Goal: Task Accomplishment & Management: Use online tool/utility

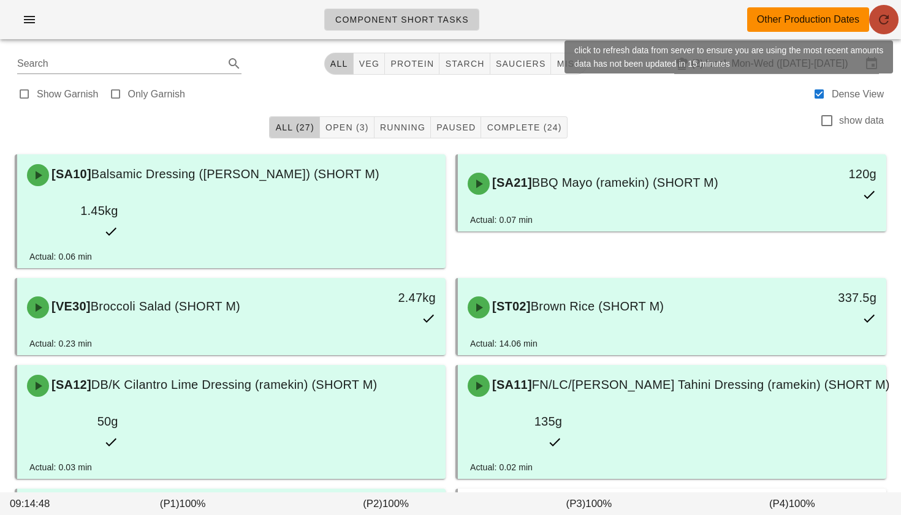
click at [882, 13] on icon "button" at bounding box center [883, 19] width 15 height 15
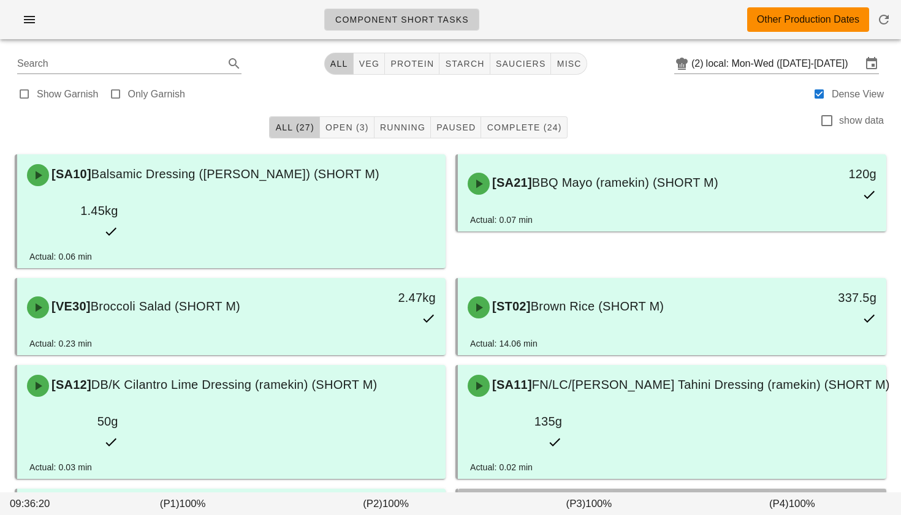
click at [675, 491] on div "[SA23] FN/LC/PB Soy Ginger Sauce (ramekin) (SHORT M)" at bounding box center [671, 509] width 423 height 37
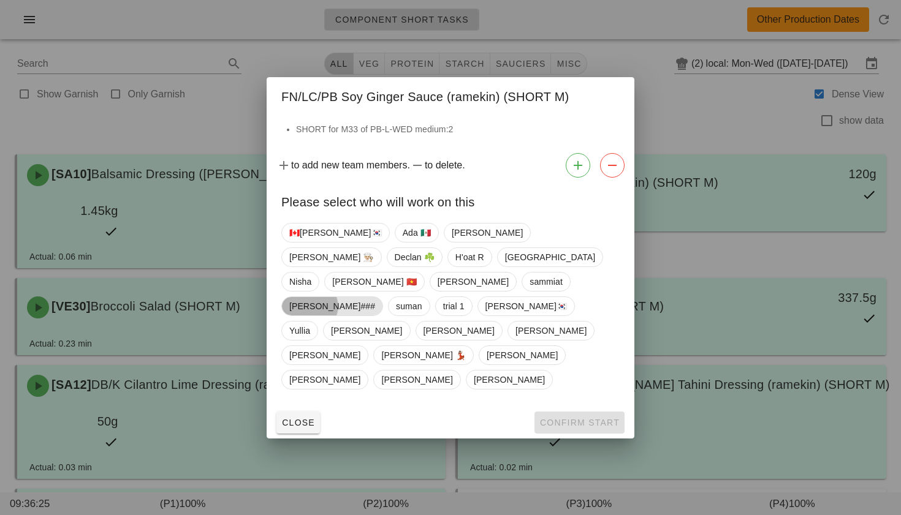
click at [375, 297] on span "Shawn###" at bounding box center [332, 306] width 86 height 18
click at [556, 418] on span "Confirm Start" at bounding box center [579, 423] width 80 height 10
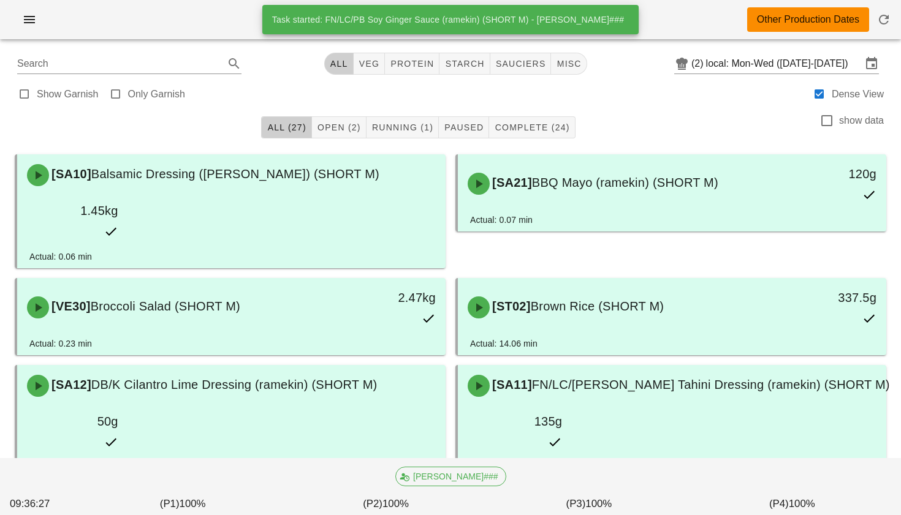
click at [558, 502] on span "FN/LC/PB Soy Ginger Sauce (ramekin) (SHORT M)" at bounding box center [676, 508] width 288 height 13
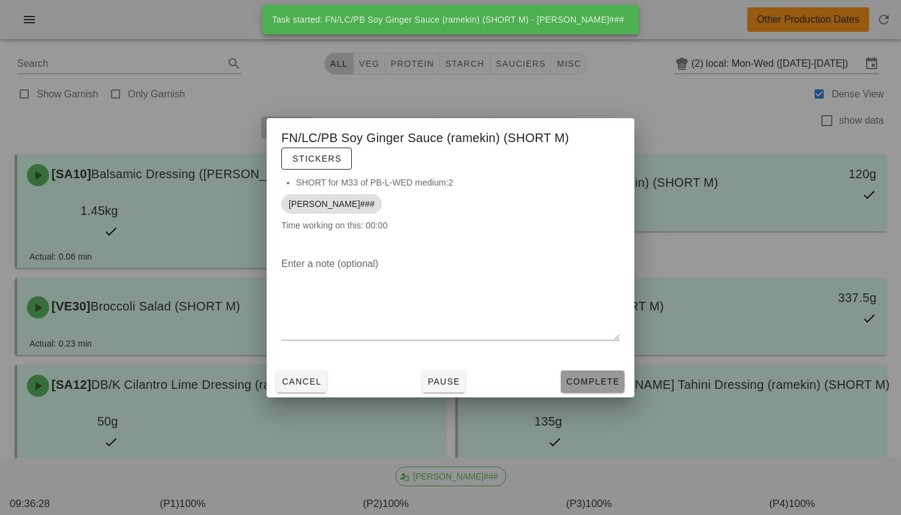
click at [574, 377] on span "Complete" at bounding box center [593, 382] width 54 height 10
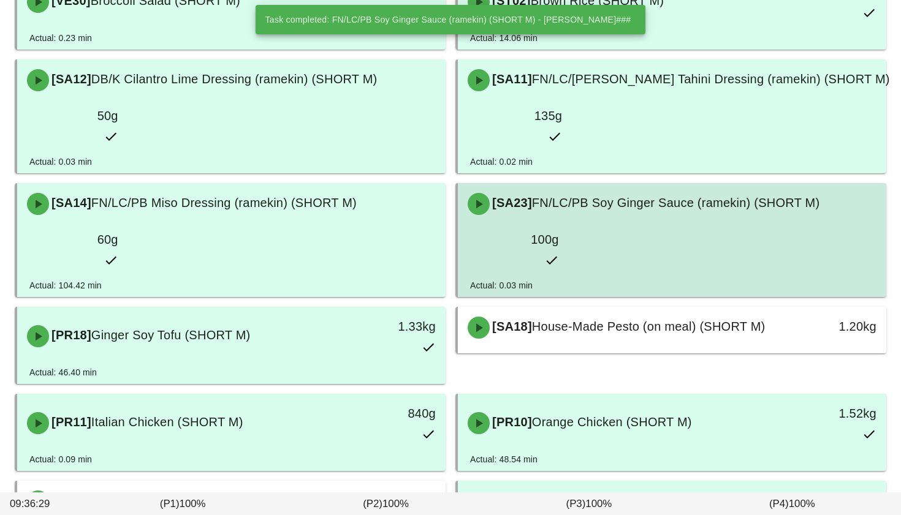
scroll to position [366, 0]
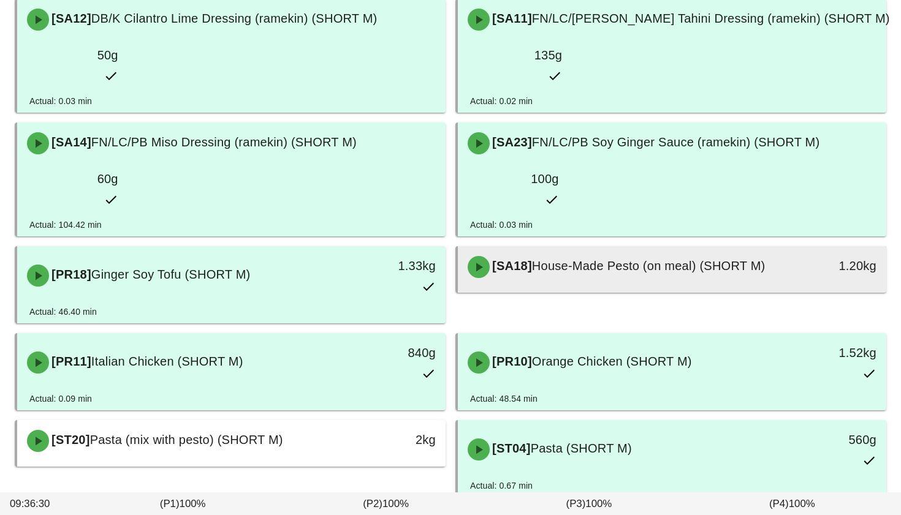
click at [651, 249] on div "[SA18] House-Made Pesto (on meal) (SHORT M)" at bounding box center [618, 267] width 317 height 37
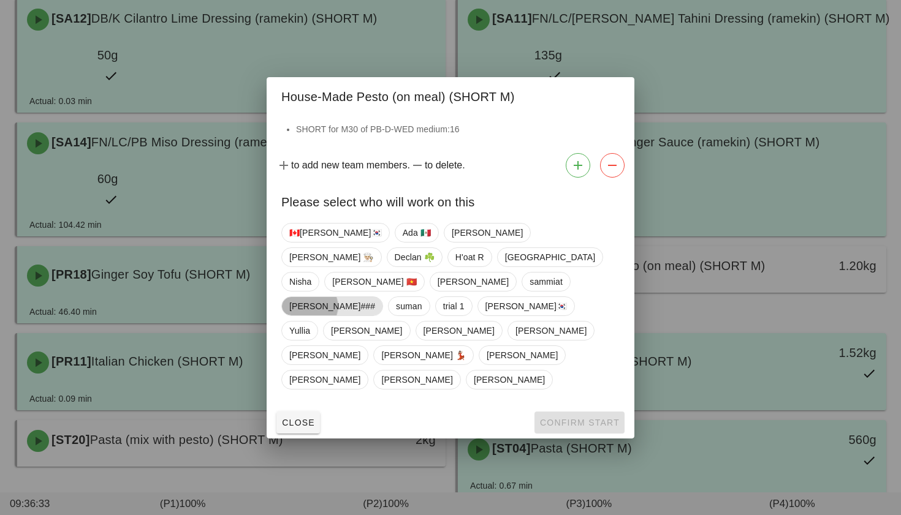
click at [375, 297] on span "Shawn###" at bounding box center [332, 306] width 86 height 18
click at [563, 418] on span "Confirm Start" at bounding box center [579, 423] width 80 height 10
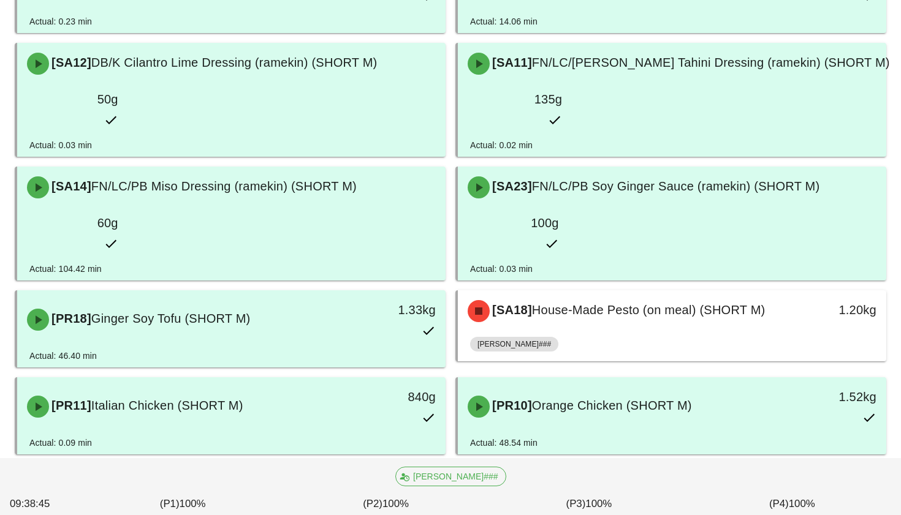
scroll to position [411, 0]
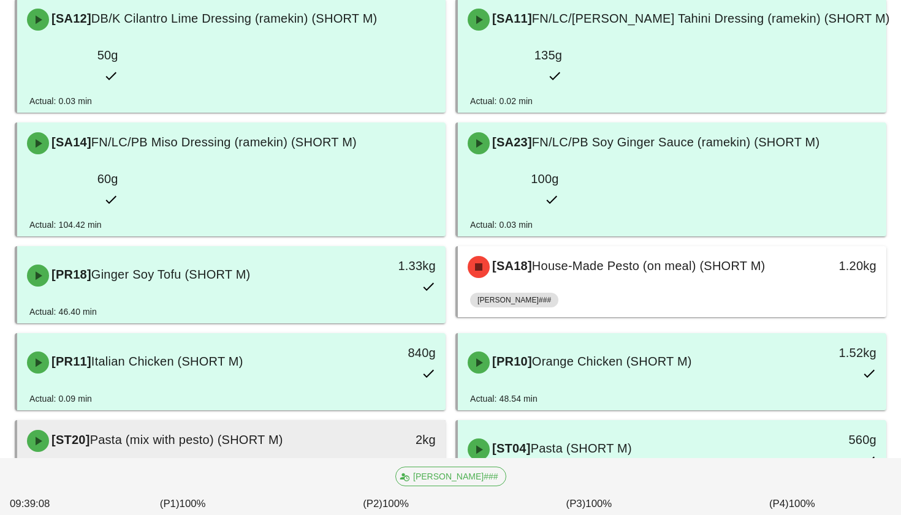
click at [338, 423] on div "2kg" at bounding box center [390, 441] width 106 height 37
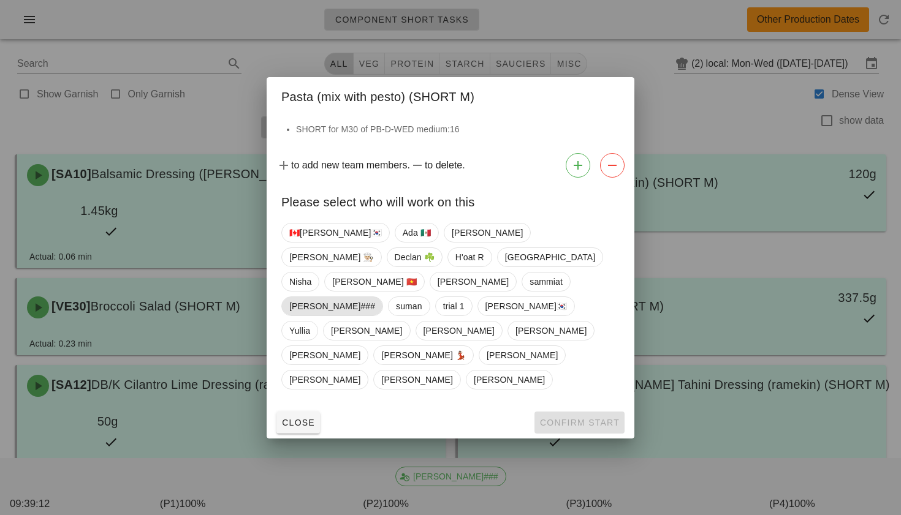
click at [375, 297] on span "Shawn###" at bounding box center [332, 306] width 86 height 18
click at [566, 418] on span "Confirm Start" at bounding box center [579, 423] width 80 height 10
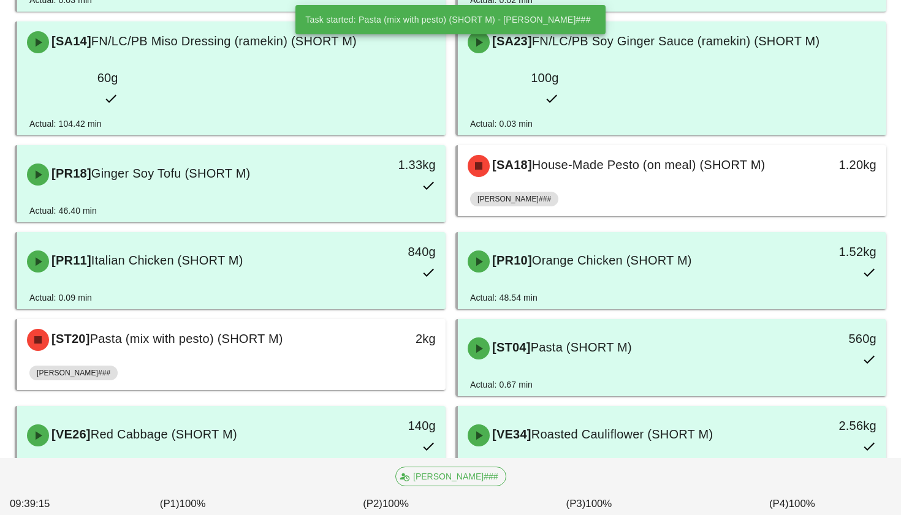
scroll to position [474, 0]
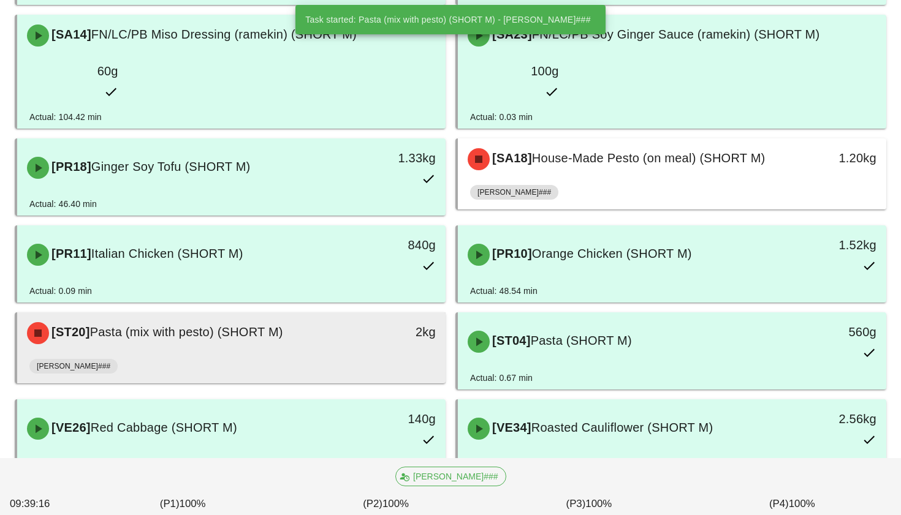
click at [305, 315] on div "[ST20] Pasta (mix with pesto) (SHORT M)" at bounding box center [178, 333] width 317 height 37
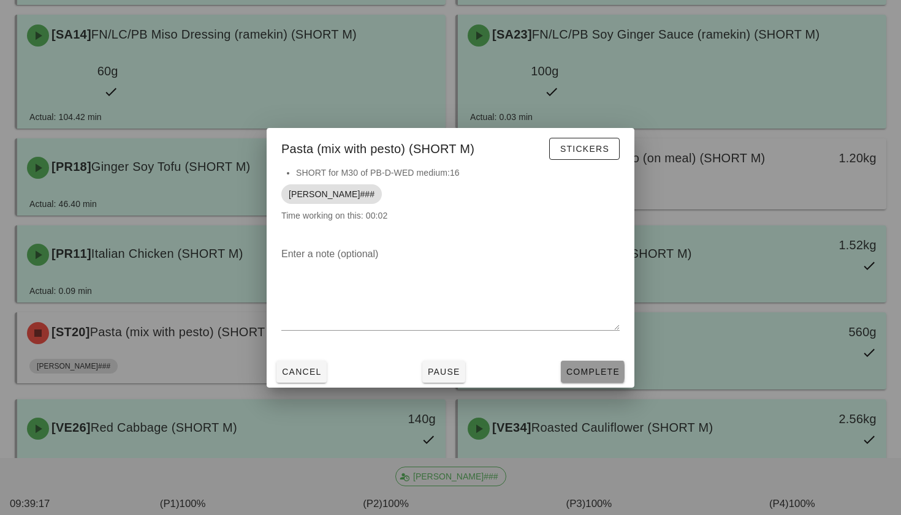
click at [595, 371] on span "Complete" at bounding box center [593, 372] width 54 height 10
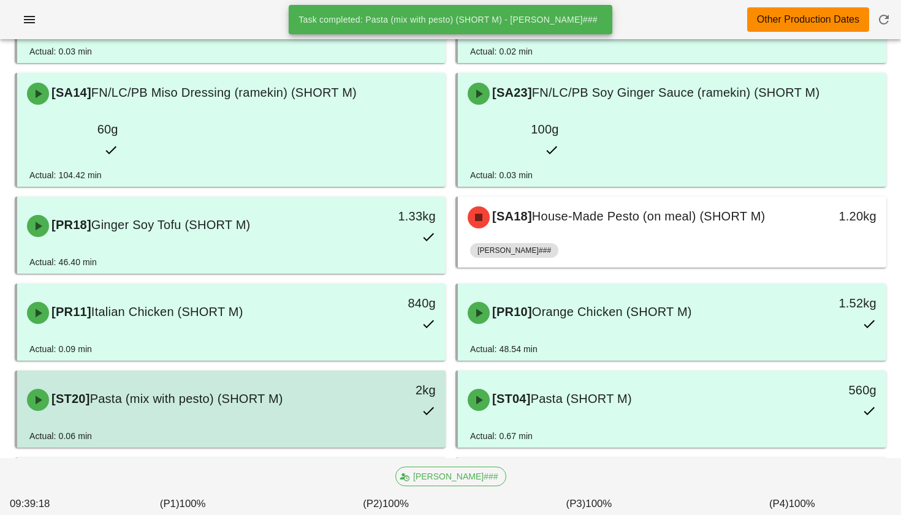
scroll to position [374, 0]
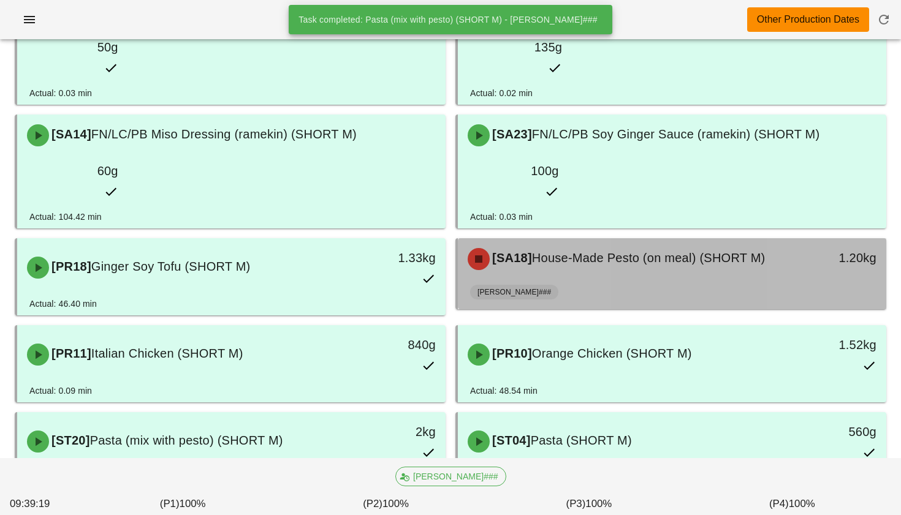
click at [618, 251] on span "House-Made Pesto (on meal) (SHORT M)" at bounding box center [648, 257] width 233 height 13
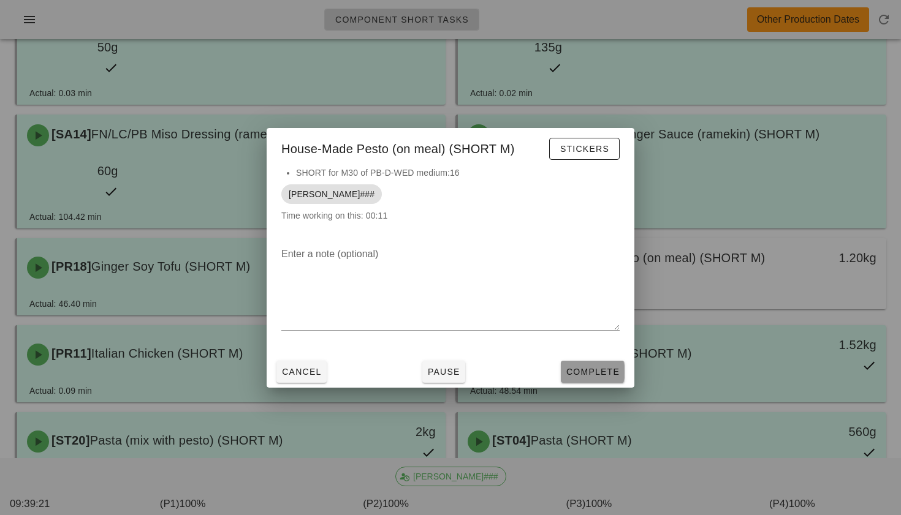
click at [585, 381] on button "Complete" at bounding box center [593, 372] width 64 height 22
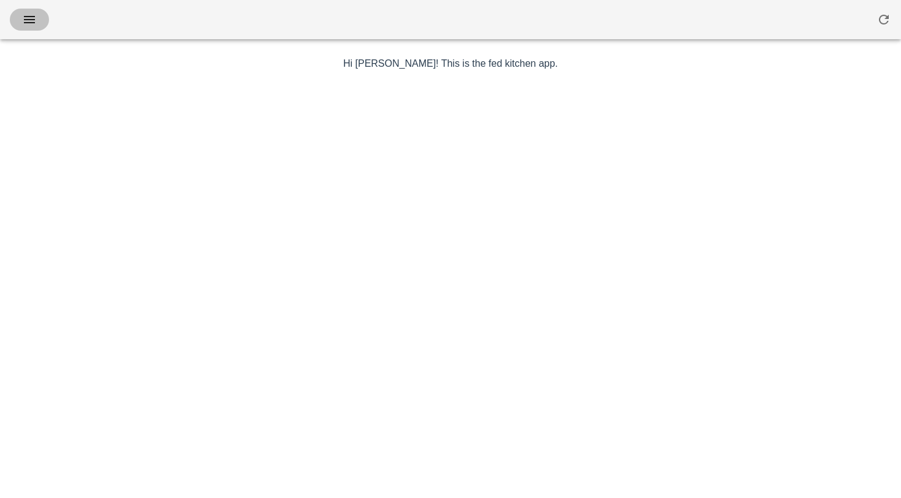
click at [26, 24] on icon "button" at bounding box center [29, 19] width 15 height 15
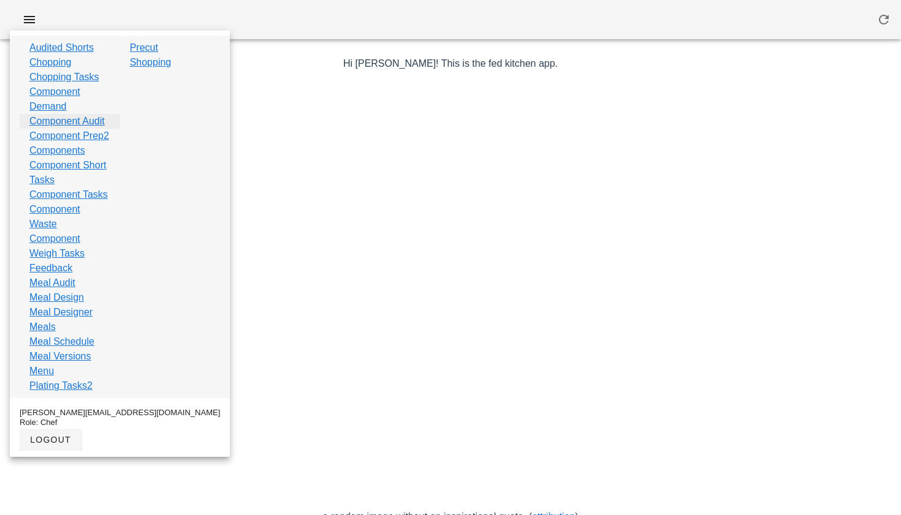
click at [62, 129] on link "Component Audit" at bounding box center [66, 121] width 75 height 15
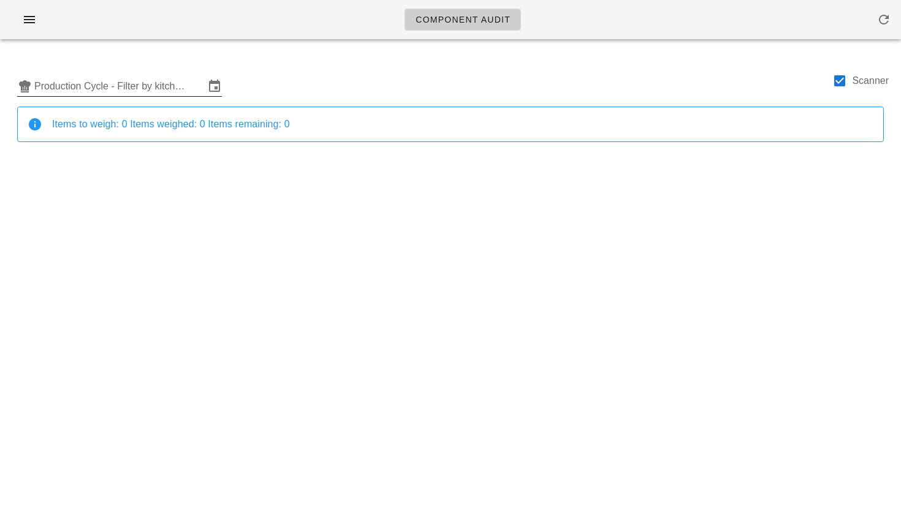
click at [191, 91] on input "Production Cycle - Filter by kitchen production schedules" at bounding box center [119, 87] width 170 height 20
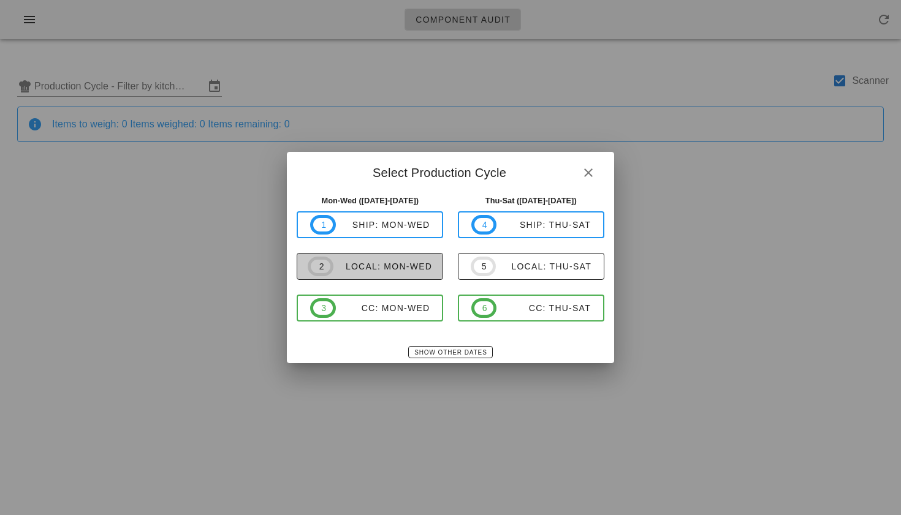
click at [347, 260] on span "2 local: Mon-Wed" at bounding box center [370, 267] width 124 height 20
type input "local: Mon-Wed ([DATE]-[DATE])"
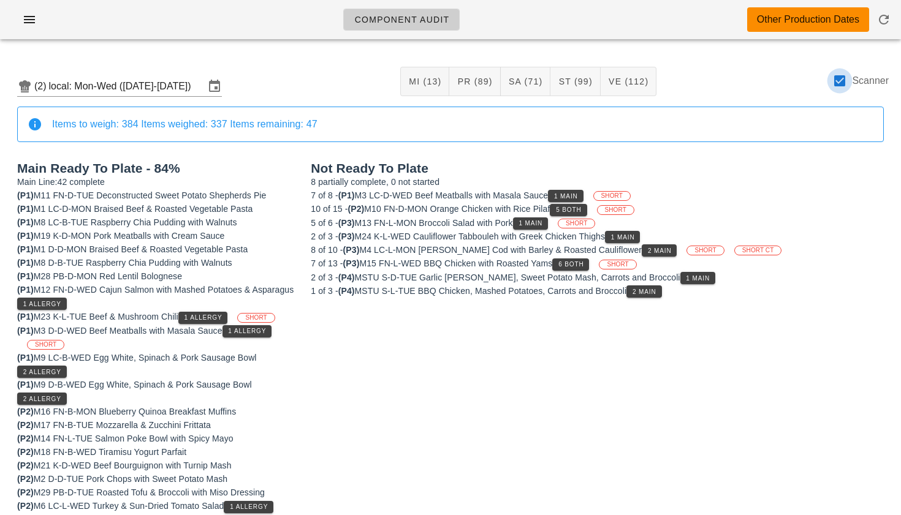
click at [842, 80] on div at bounding box center [839, 80] width 21 height 21
checkbox input "false"
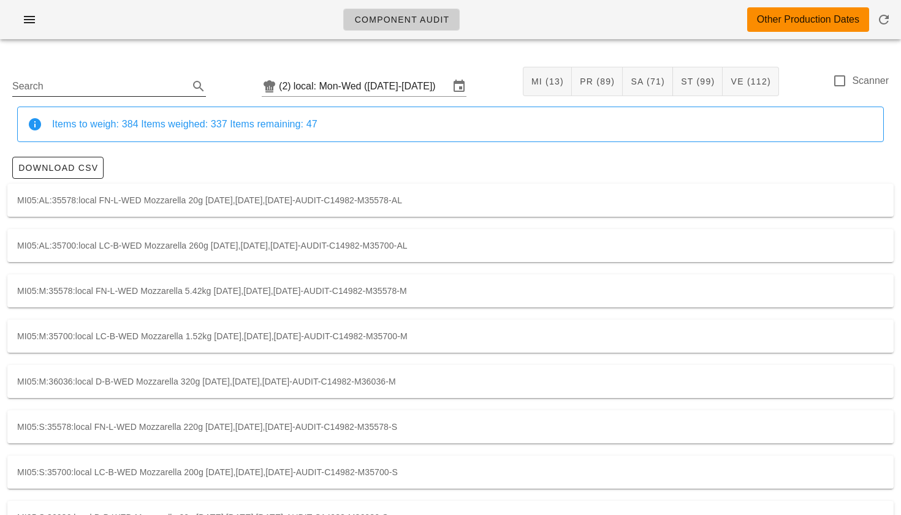
click at [156, 88] on input "Search" at bounding box center [99, 87] width 174 height 20
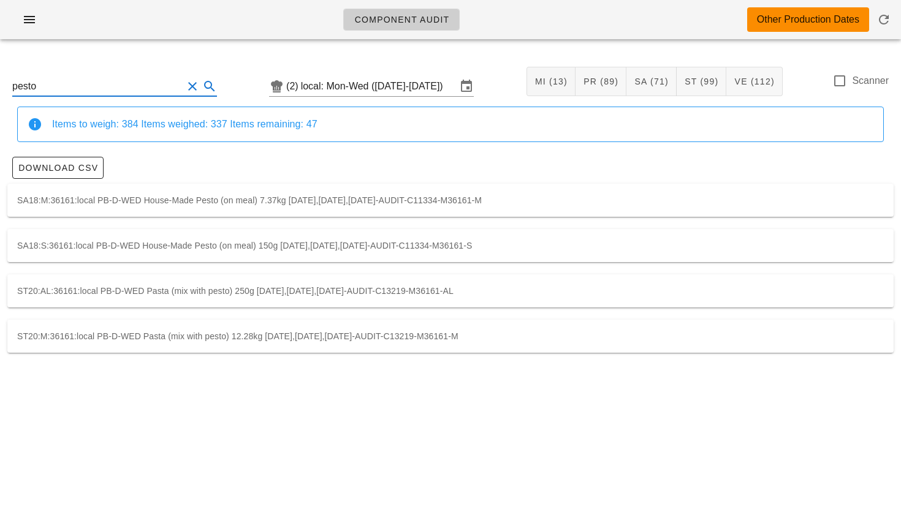
click at [232, 199] on div "SA18:M:36161:local PB-D-WED House-Made Pesto (on meal) 7.37kg 2025-10-06,2025-1…" at bounding box center [450, 200] width 886 height 33
click at [167, 290] on div "ST20:AL:36161:local PB-D-WED Pasta (mix with pesto) 250g 2025-10-06,2025-10-07,…" at bounding box center [450, 291] width 886 height 33
click at [128, 333] on div "ST20:M:36161:local PB-D-WED Pasta (mix with pesto) 12.28kg 2025-10-06,2025-10-0…" at bounding box center [450, 336] width 886 height 33
type input "ST20:M:36161:local"
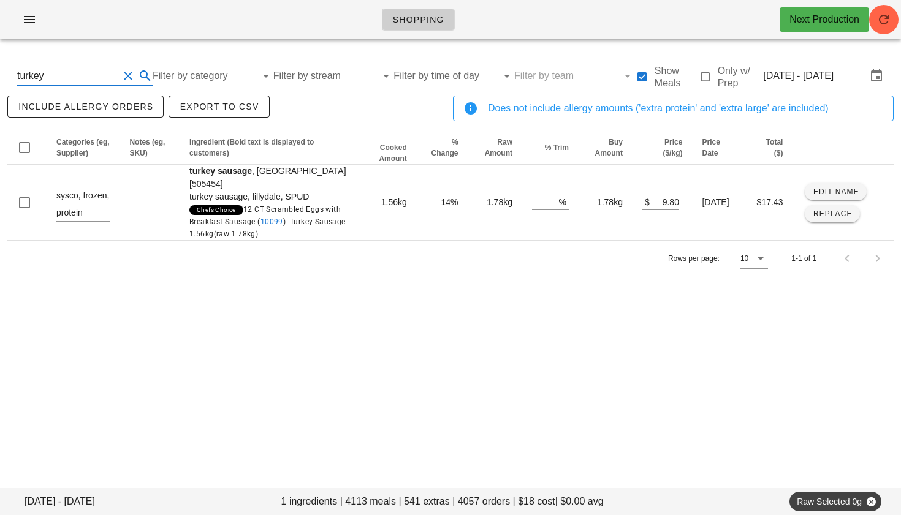
click at [128, 78] on button "Clear Search By Ingredient" at bounding box center [128, 76] width 15 height 15
click at [338, 79] on input "Filter by stream" at bounding box center [316, 76] width 105 height 20
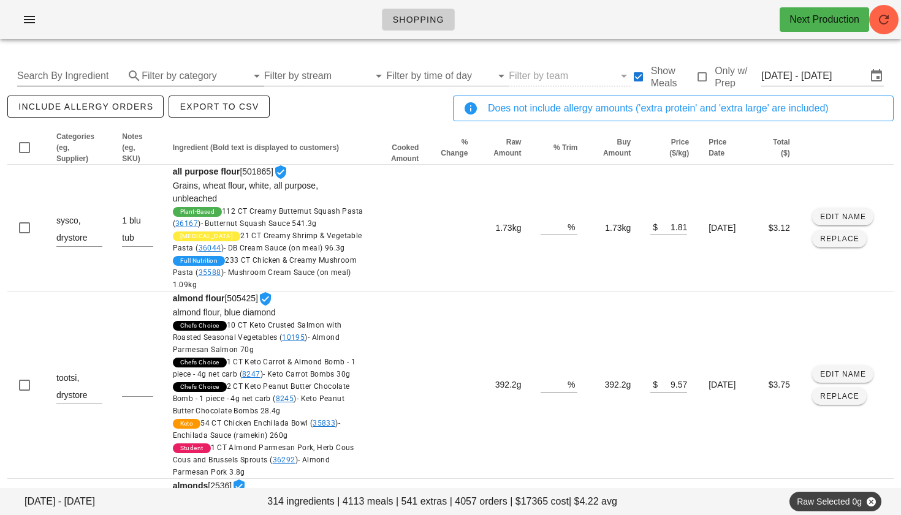
click at [210, 75] on input "Filter by category" at bounding box center [194, 76] width 105 height 20
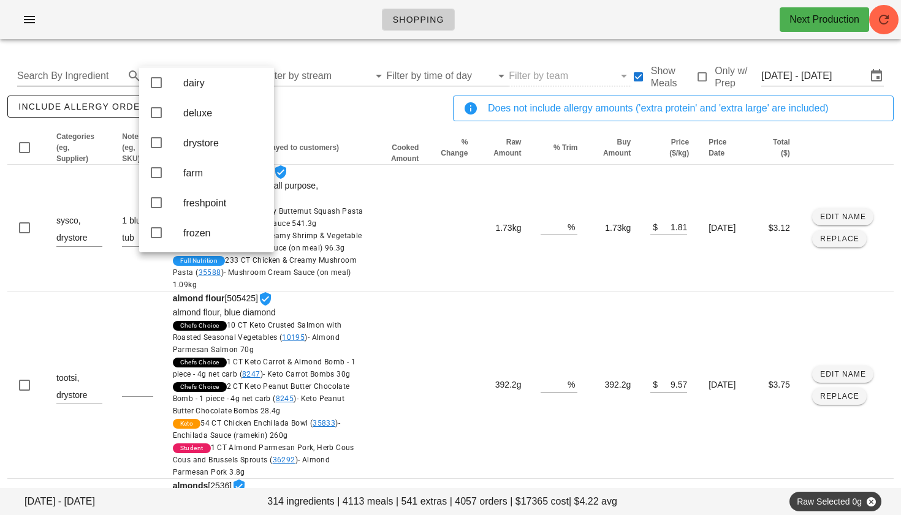
scroll to position [102, 0]
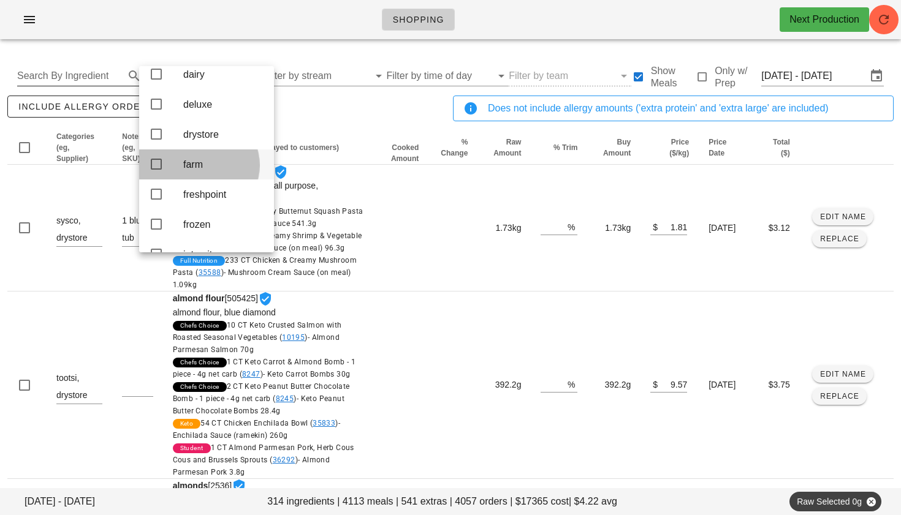
click at [162, 167] on icon at bounding box center [156, 164] width 15 height 15
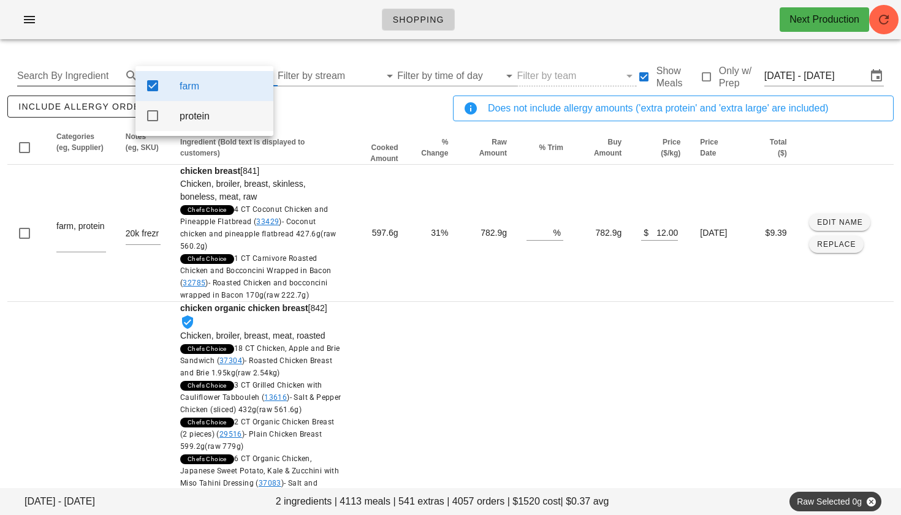
scroll to position [0, 0]
click at [334, 52] on div "Thu Oct 9 - Sat Oct 11 2 ingredients | 4113 meals | 541 extras | 4057 orders | …" at bounding box center [450, 515] width 901 height 933
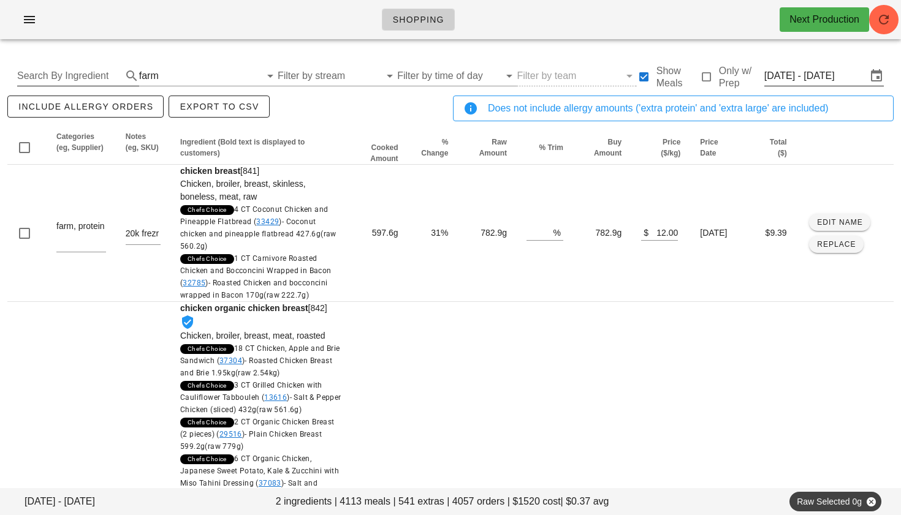
click at [844, 76] on input "Thu Oct 9 - Sat Oct 11" at bounding box center [815, 76] width 102 height 20
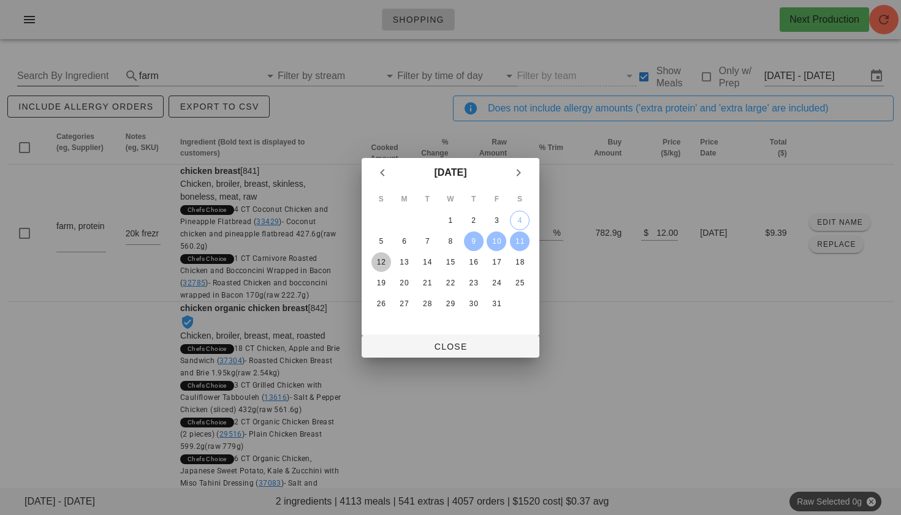
click at [386, 263] on div "12" at bounding box center [381, 262] width 20 height 9
click at [519, 260] on div "18" at bounding box center [520, 262] width 20 height 9
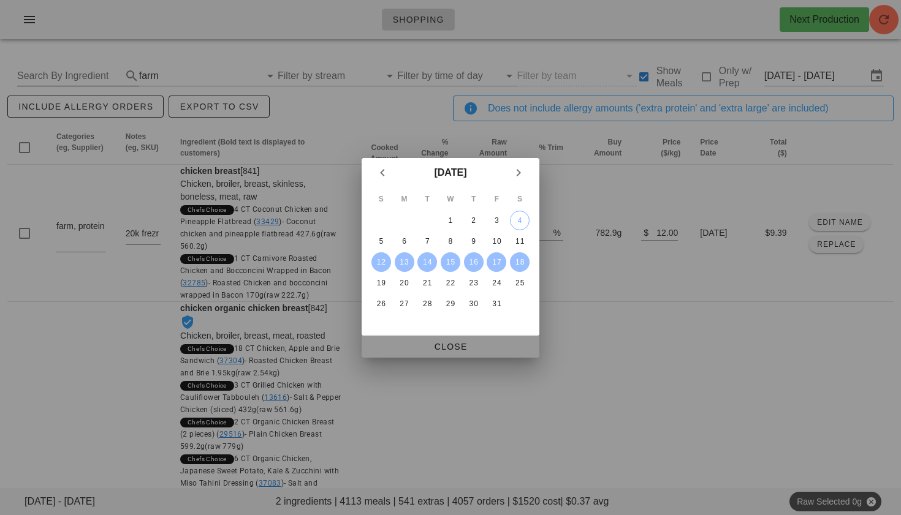
click at [457, 343] on span "Close" at bounding box center [450, 347] width 158 height 10
type input "[DATE] - [DATE]"
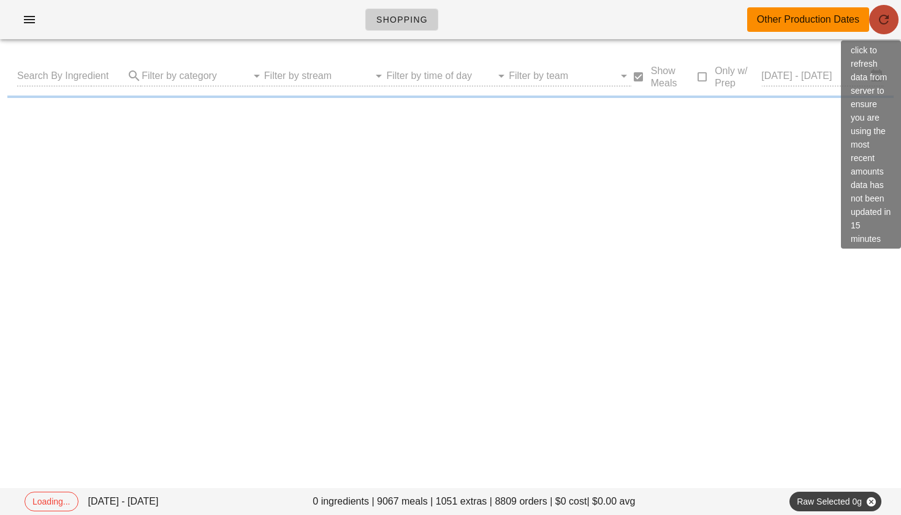
click at [881, 23] on icon "button" at bounding box center [883, 19] width 15 height 15
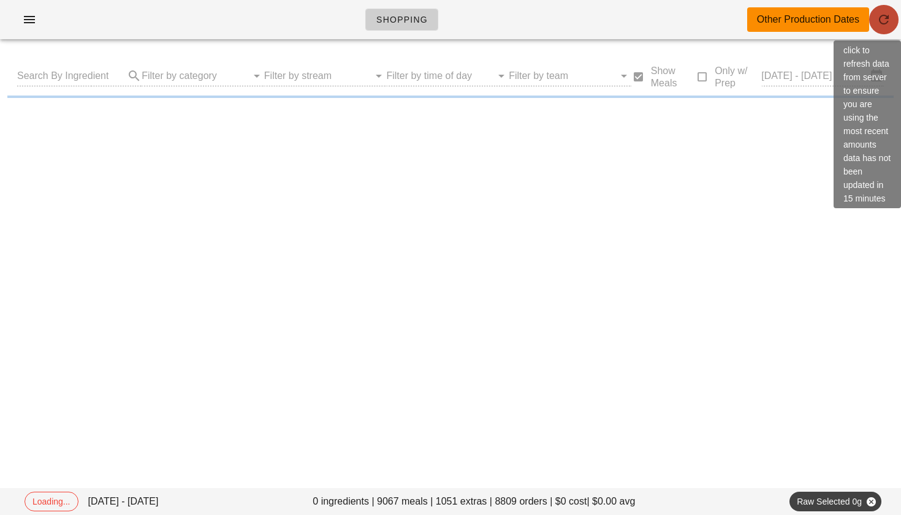
click at [880, 25] on icon "button" at bounding box center [883, 19] width 15 height 15
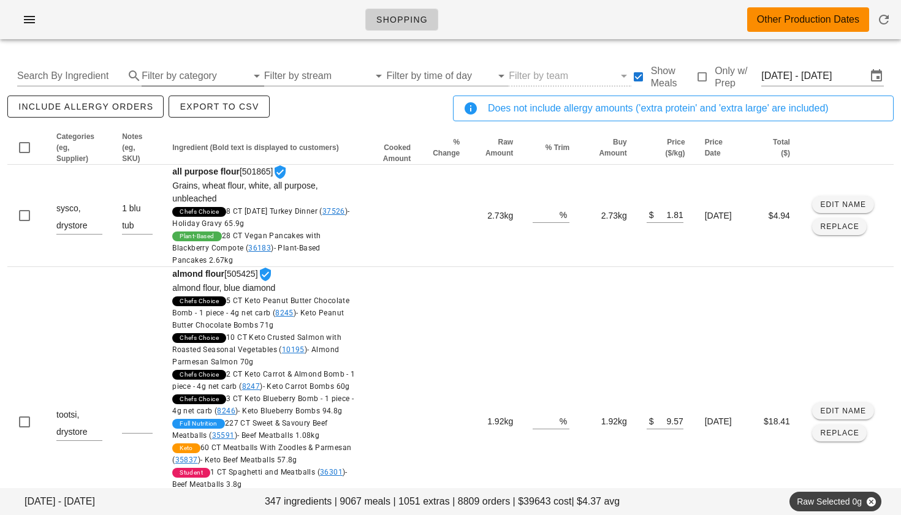
click at [186, 75] on input "Filter by category" at bounding box center [194, 76] width 105 height 20
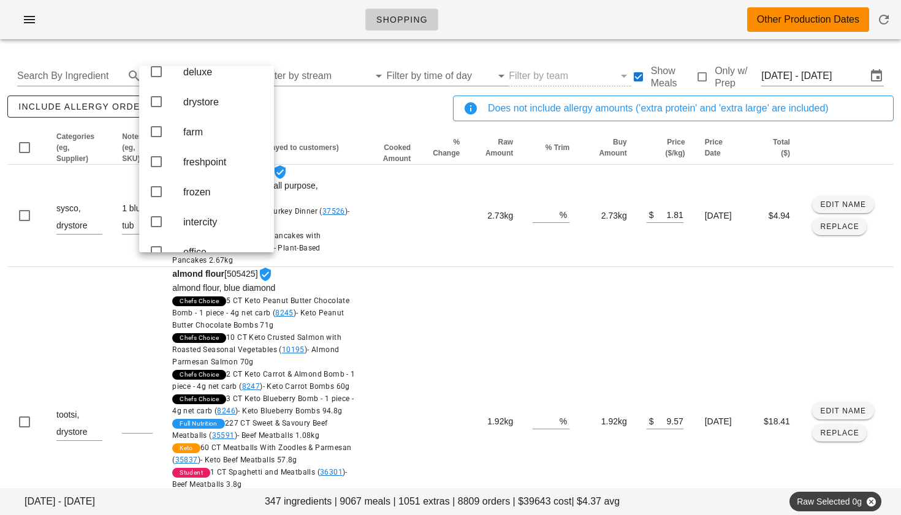
scroll to position [143, 0]
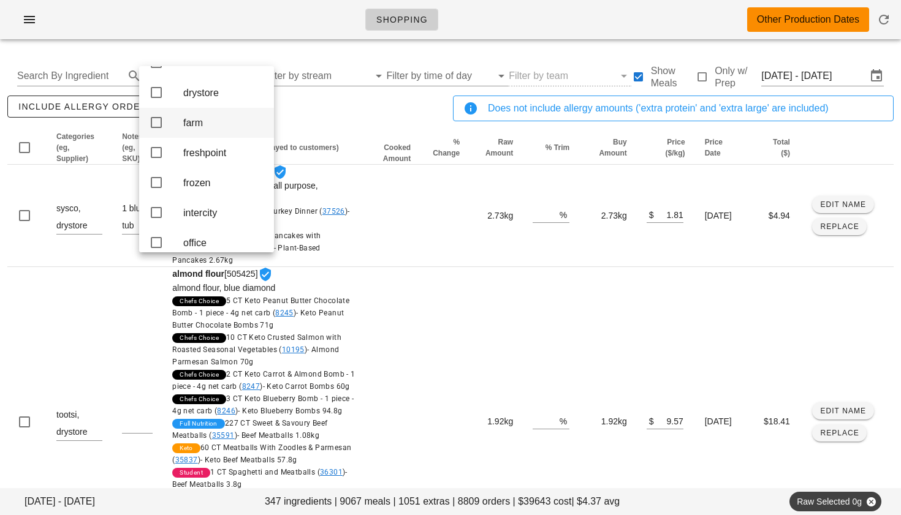
click at [158, 130] on icon at bounding box center [156, 122] width 15 height 15
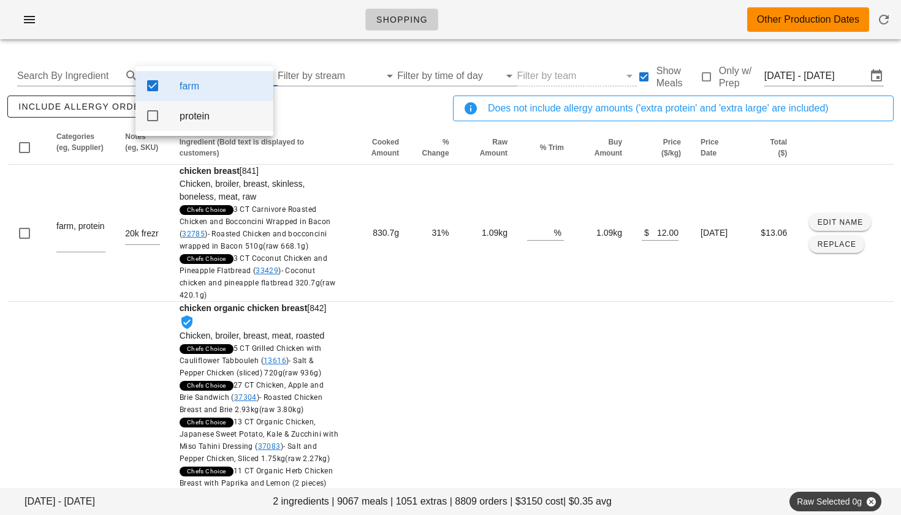
scroll to position [0, 0]
click at [368, 134] on th "Cooked Amount" at bounding box center [378, 148] width 61 height 34
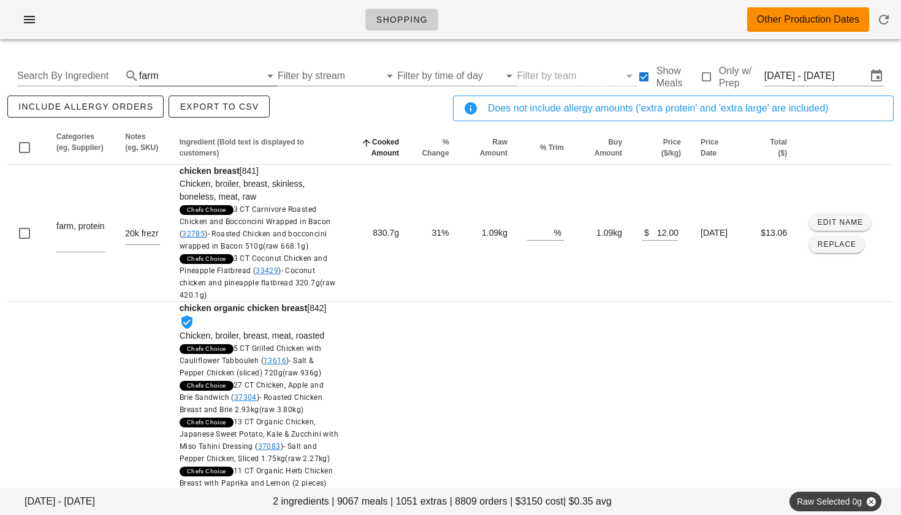
click at [161, 74] on input "text" at bounding box center [210, 76] width 99 height 20
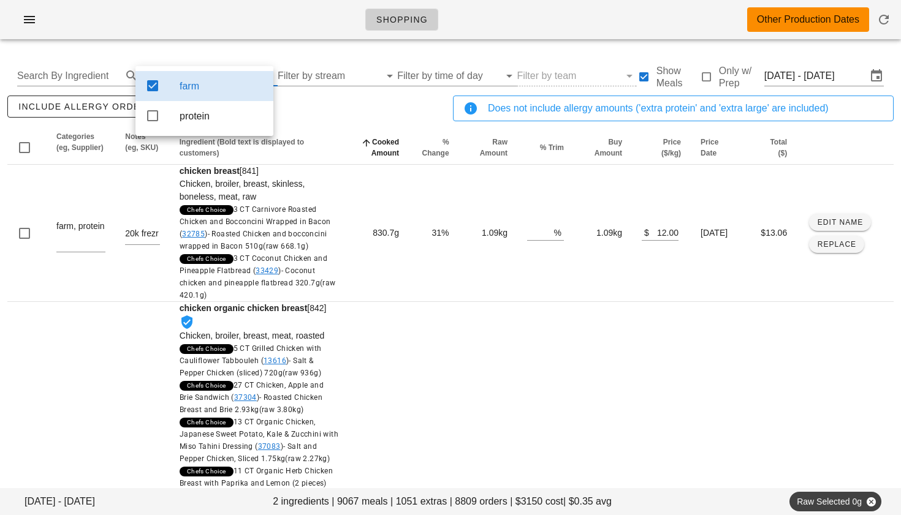
click at [156, 84] on icon at bounding box center [152, 85] width 15 height 15
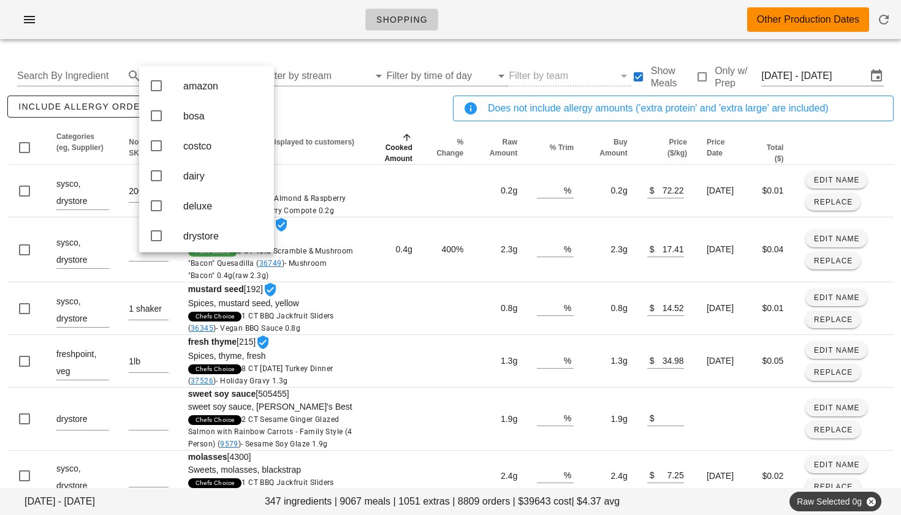
click at [308, 104] on div "include allergy orders Export to CSV" at bounding box center [227, 113] width 445 height 40
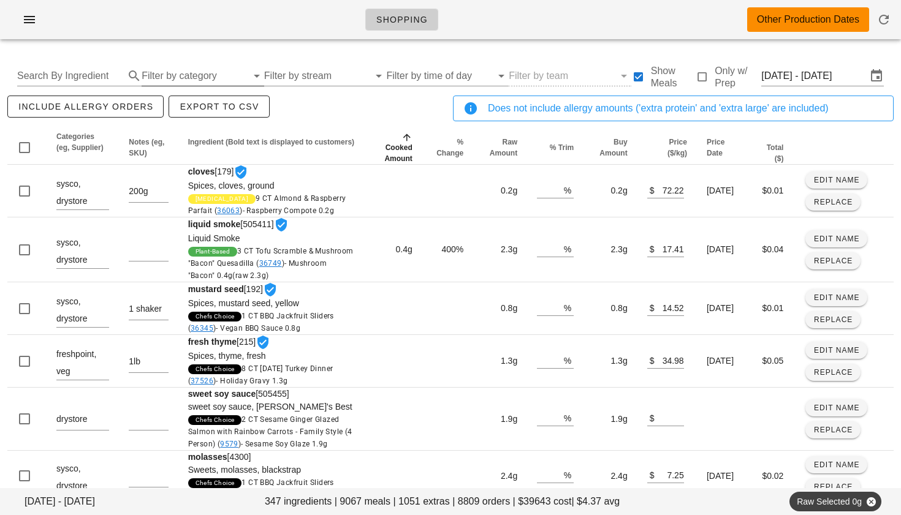
click at [162, 78] on input "Filter by category" at bounding box center [194, 76] width 105 height 20
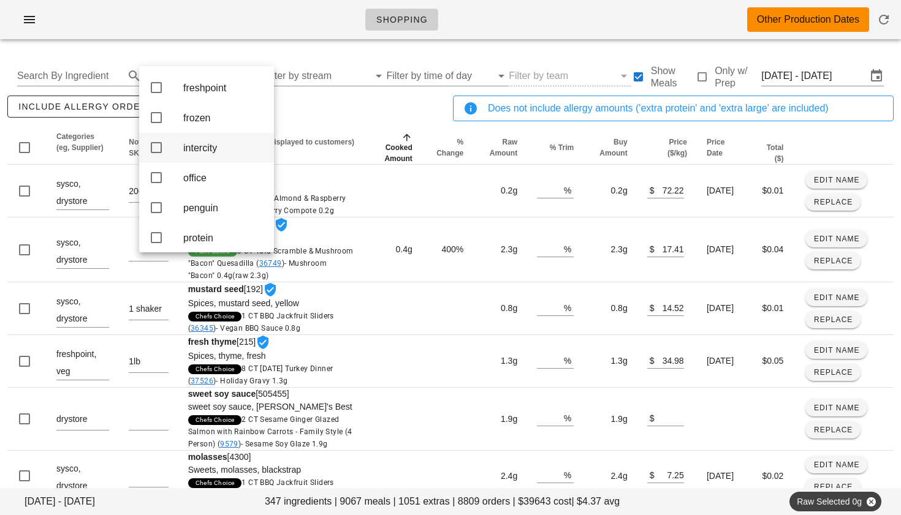
scroll to position [213, 0]
click at [158, 151] on icon at bounding box center [156, 143] width 15 height 15
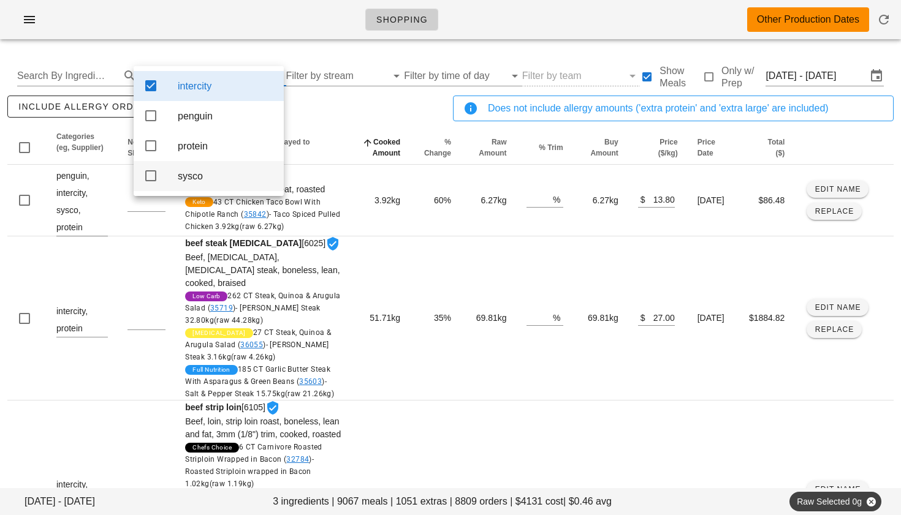
scroll to position [0, 0]
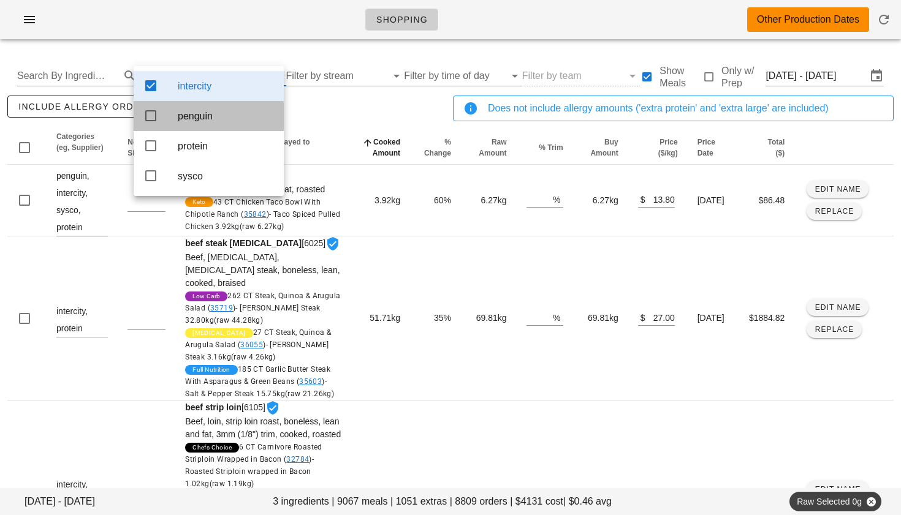
click at [150, 118] on icon at bounding box center [150, 115] width 15 height 15
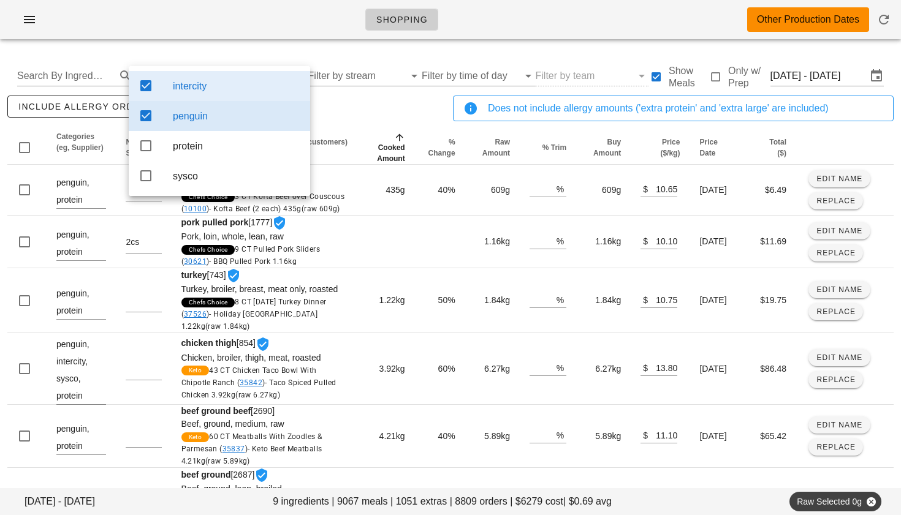
click at [328, 117] on div "include allergy orders Export to CSV" at bounding box center [227, 113] width 445 height 40
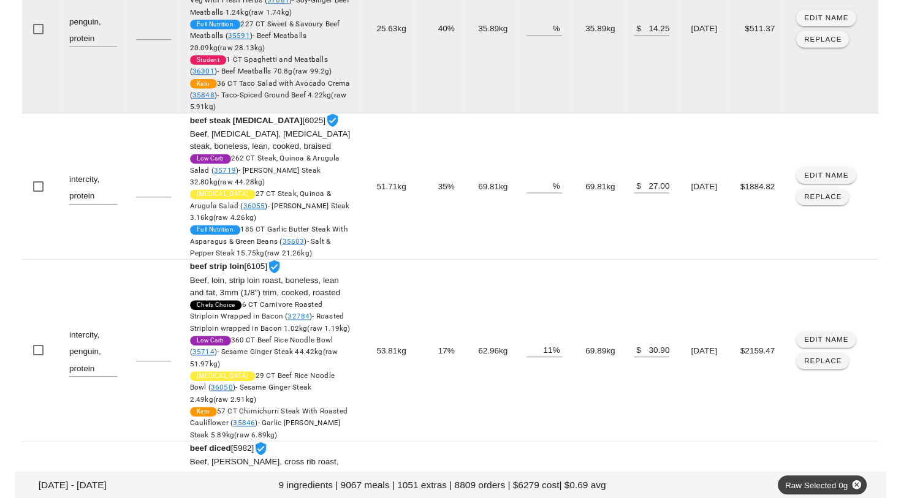
scroll to position [527, 0]
